Goal: Information Seeking & Learning: Find specific fact

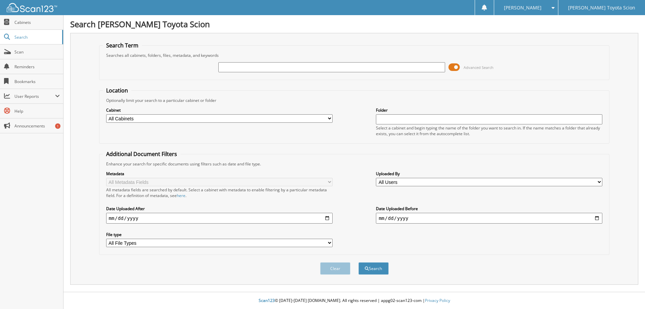
click at [237, 67] on input "text" at bounding box center [331, 67] width 226 height 10
type input "LL561796"
click at [453, 68] on span at bounding box center [453, 67] width 11 height 10
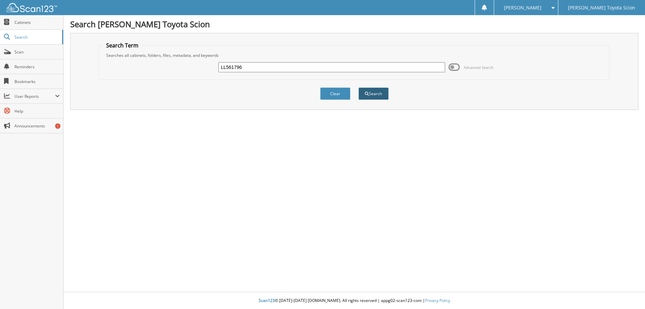
click at [363, 97] on button "Search" at bounding box center [373, 93] width 30 height 12
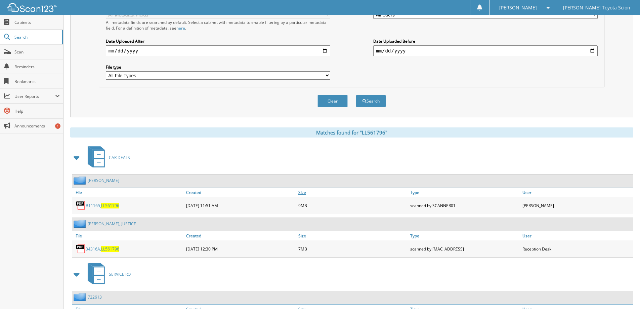
scroll to position [168, 0]
click at [109, 249] on span "LL561796" at bounding box center [110, 248] width 18 height 6
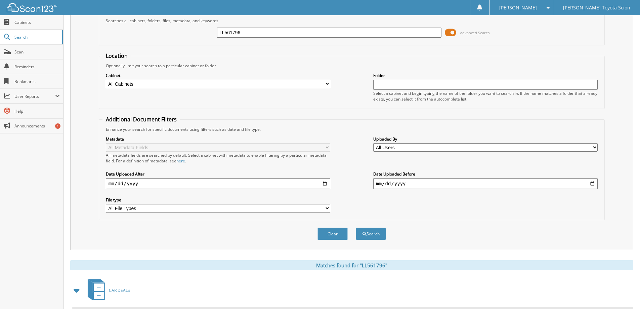
scroll to position [0, 0]
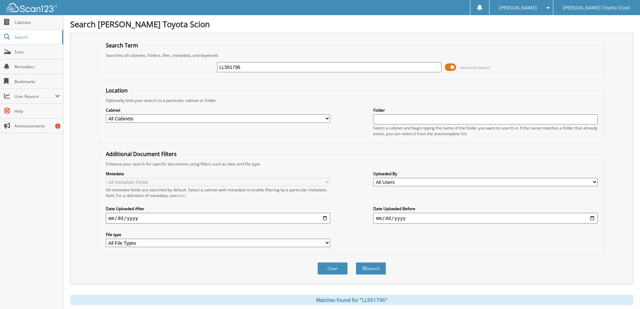
click at [249, 62] on input "LL561796" at bounding box center [329, 67] width 224 height 10
type input "L"
type input "rx173181"
click at [450, 69] on span at bounding box center [450, 67] width 11 height 10
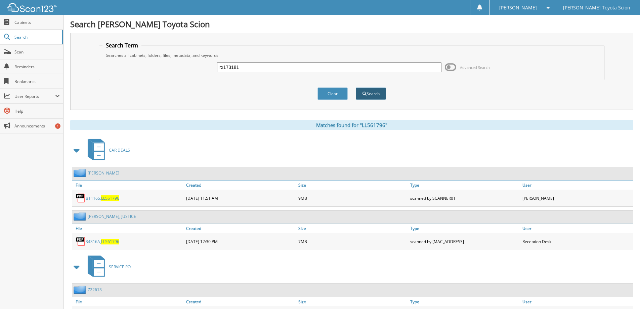
click at [373, 97] on button "Search" at bounding box center [371, 93] width 30 height 12
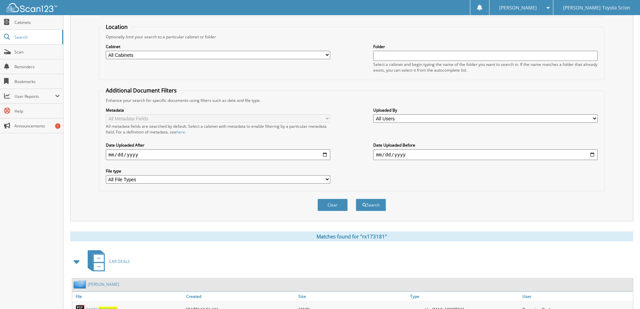
scroll to position [93, 0]
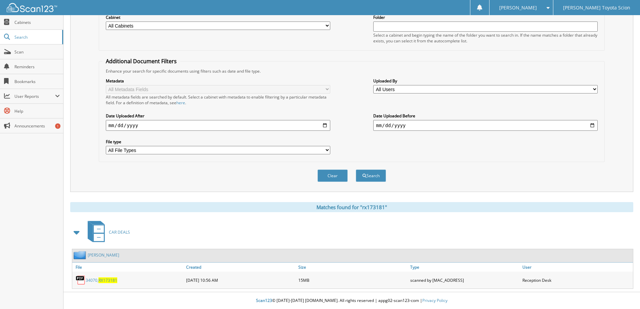
click at [119, 257] on link "BUSTAMANTE, CLAUDIA" at bounding box center [104, 255] width 32 height 6
